Goal: Task Accomplishment & Management: Manage account settings

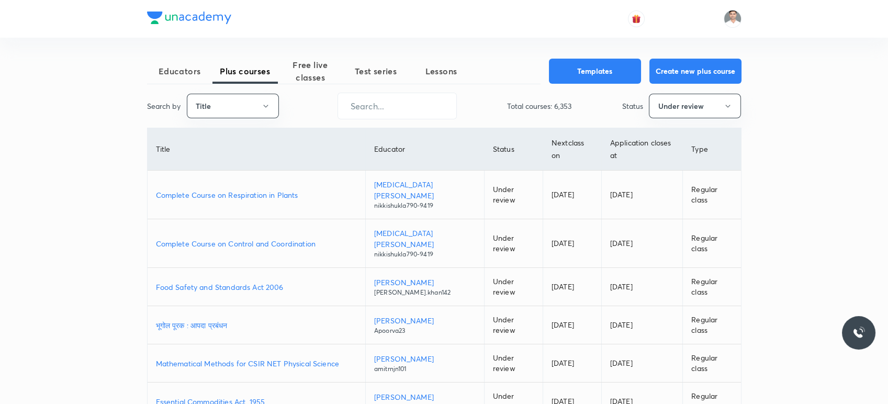
click at [269, 192] on p "Complete Course on Respiration in Plants" at bounding box center [256, 195] width 201 height 11
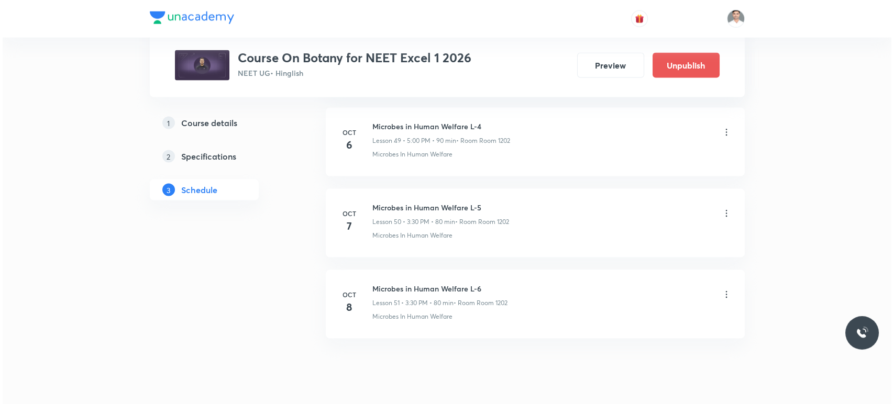
scroll to position [4567, 0]
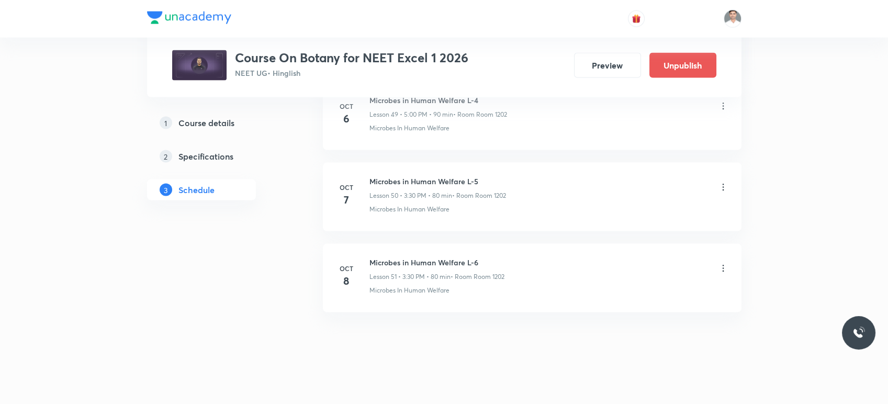
click at [722, 182] on icon at bounding box center [723, 187] width 10 height 10
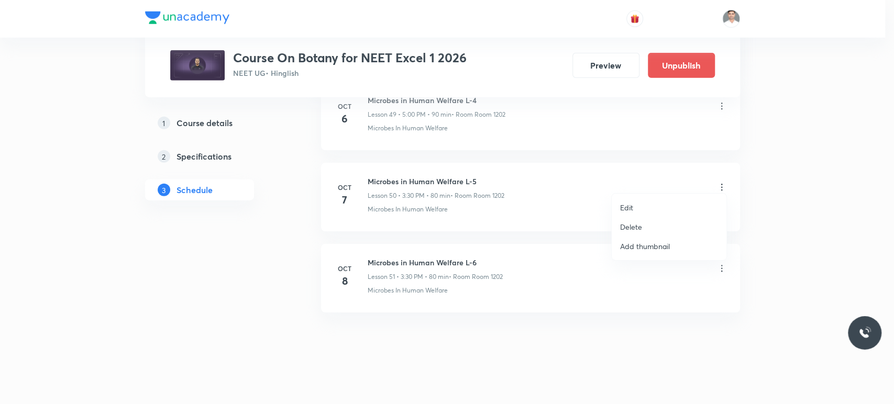
click at [639, 206] on li "Edit" at bounding box center [669, 207] width 115 height 19
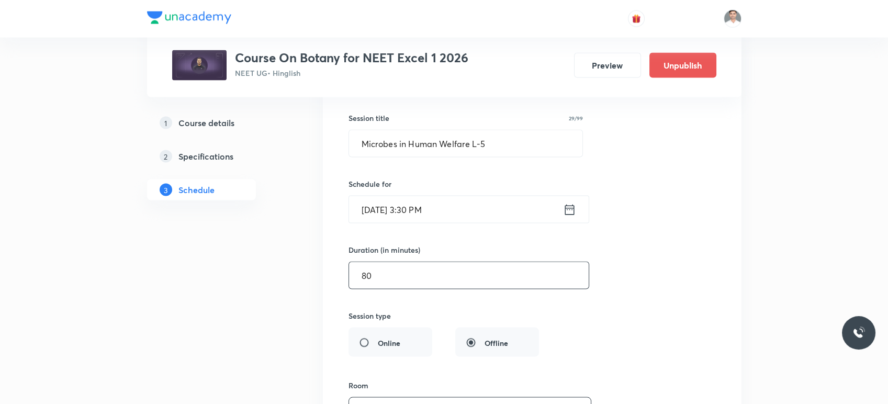
scroll to position [4139, 0]
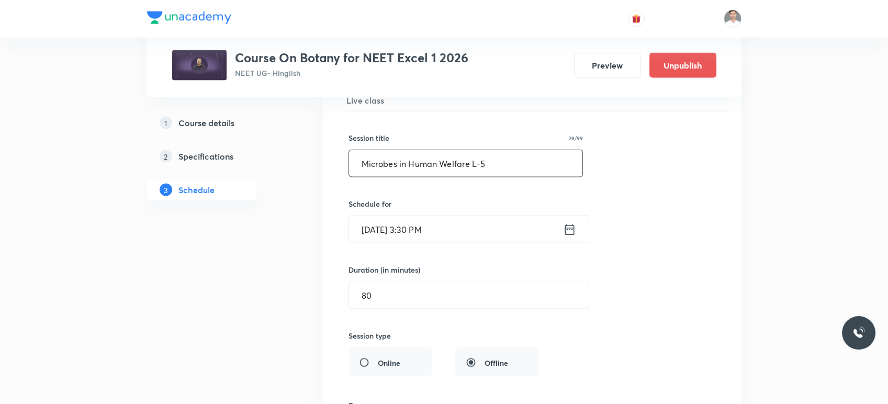
click at [470, 151] on input "Microbes in Human Welfare L-5" at bounding box center [466, 163] width 234 height 27
drag, startPoint x: 469, startPoint y: 157, endPoint x: 360, endPoint y: 162, distance: 109.1
click at [360, 162] on input "Microbes in Human Welfare L-5" at bounding box center [466, 163] width 234 height 27
paste input "Organisms and Populations"
click at [490, 159] on input "Organisms and Populations L-5" at bounding box center [466, 163] width 234 height 27
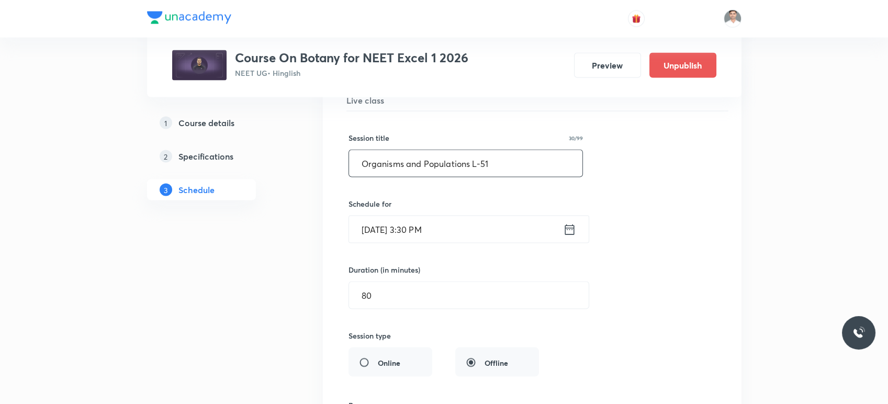
click at [486, 157] on input "Organisms and Populations L-51" at bounding box center [466, 163] width 234 height 27
drag, startPoint x: 444, startPoint y: 159, endPoint x: 325, endPoint y: 159, distance: 118.8
click at [325, 159] on li "Microbes in Human Welfare L-5 Lesson 50 • Room Room 1202 Microbes In Human Welf…" at bounding box center [532, 316] width 419 height 530
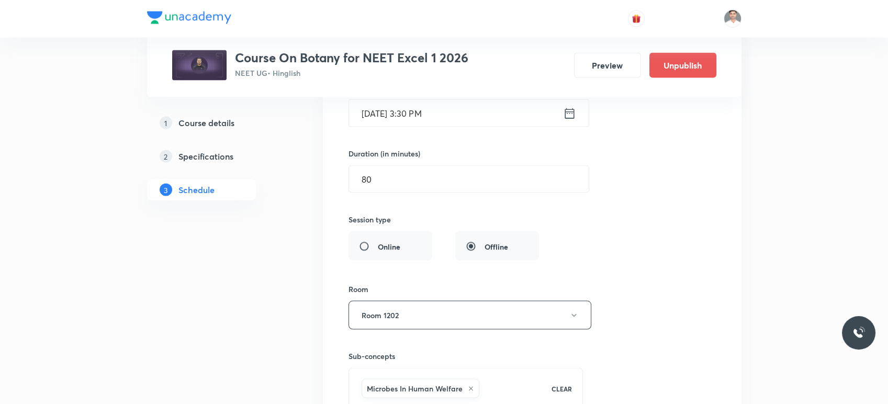
scroll to position [4430, 0]
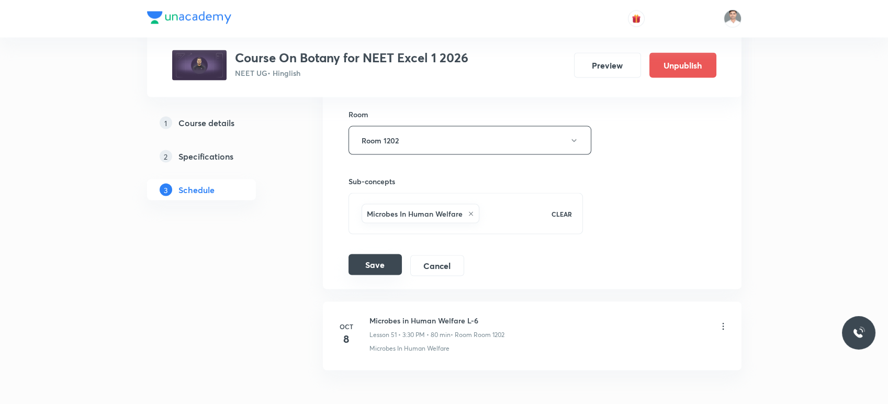
type input "Organisms and Populations L-1"
click at [390, 260] on button "Save" at bounding box center [375, 264] width 53 height 21
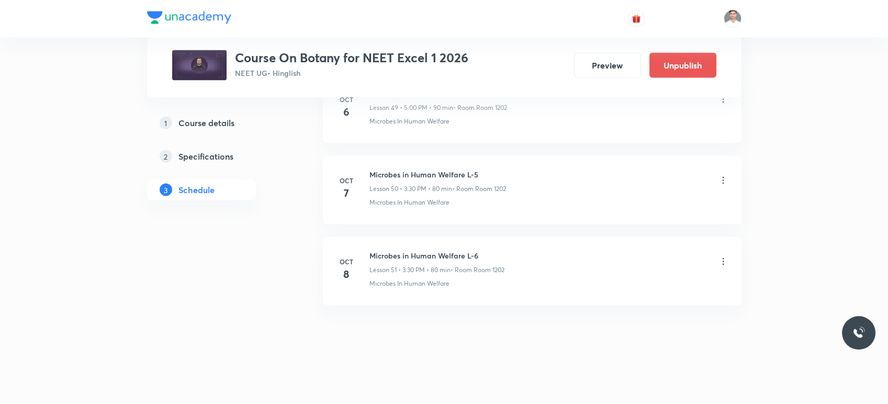
scroll to position [4086, 0]
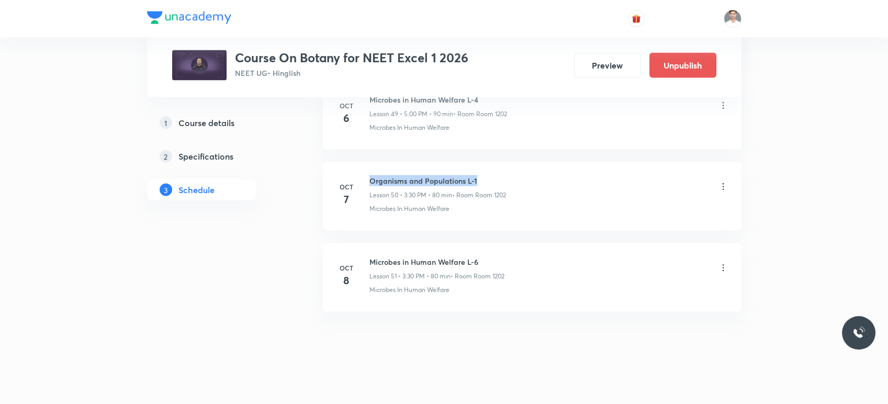
drag, startPoint x: 368, startPoint y: 174, endPoint x: 495, endPoint y: 169, distance: 126.8
click at [495, 175] on div "[DATE] Organisms and Populations L-1 Lesson 50 • 3:30 PM • 80 min • Room Room 1…" at bounding box center [532, 194] width 393 height 38
copy h6 "Organisms and Populations L-1"
click at [721, 263] on icon at bounding box center [723, 268] width 10 height 10
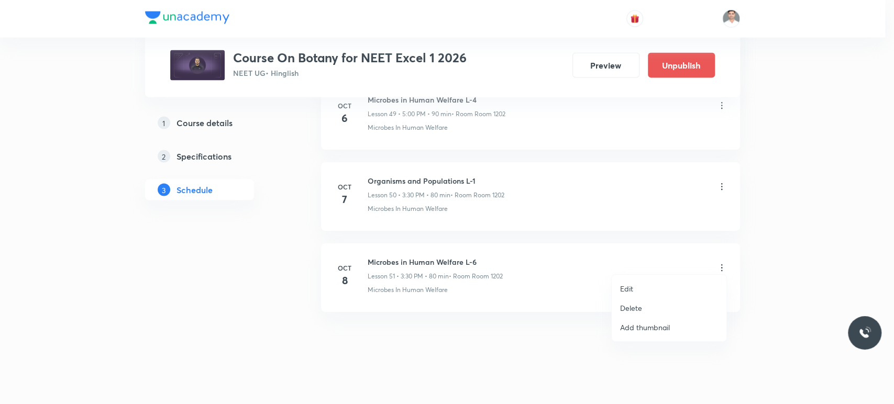
click at [629, 288] on p "Edit" at bounding box center [626, 288] width 13 height 11
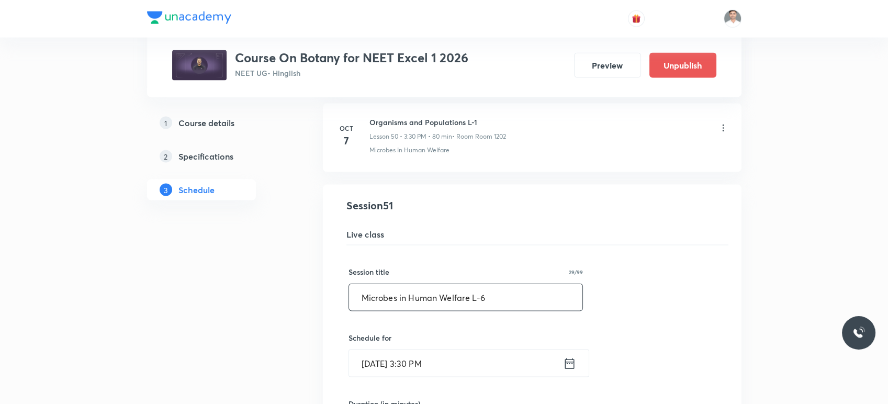
drag, startPoint x: 524, startPoint y: 290, endPoint x: 172, endPoint y: 292, distance: 352.4
paste input "Organisms and Populations L-1"
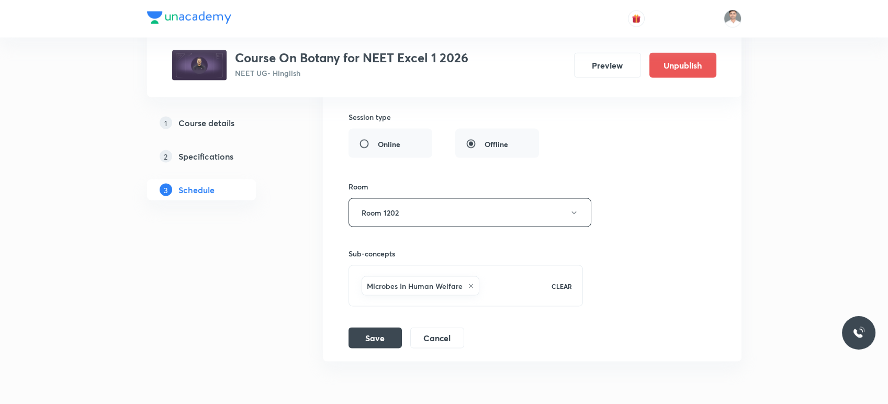
scroll to position [4488, 0]
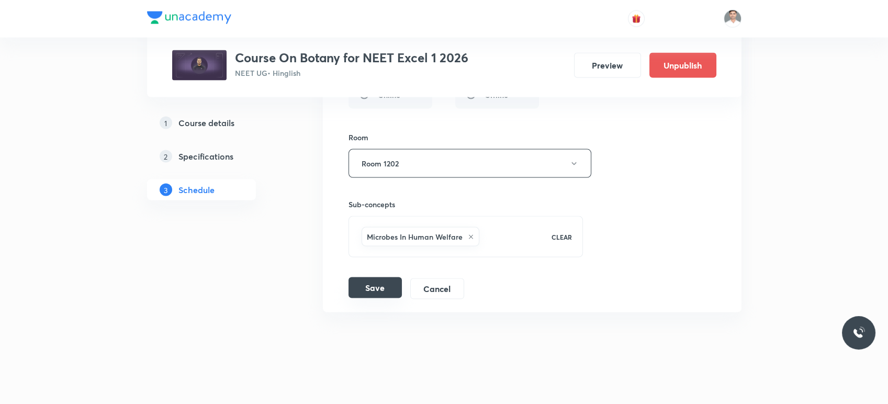
type input "Organisms and Populations L-2"
click at [381, 284] on button "Save" at bounding box center [375, 287] width 53 height 21
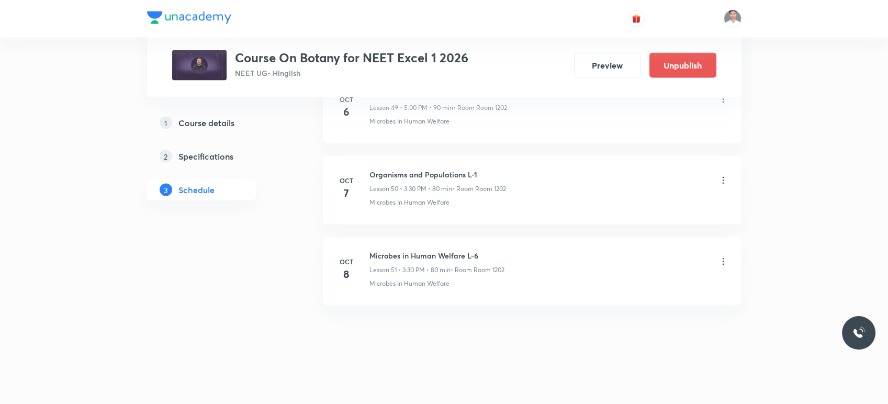
scroll to position [4086, 0]
